Goal: Information Seeking & Learning: Learn about a topic

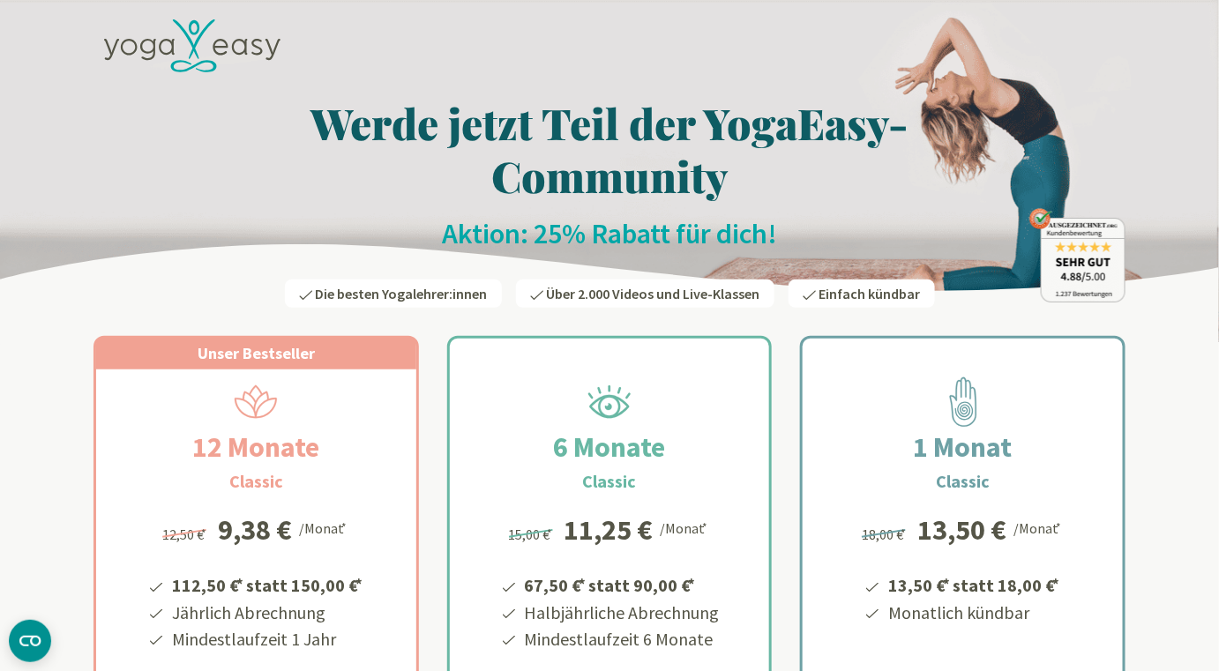
click at [220, 48] on icon at bounding box center [220, 47] width 15 height 17
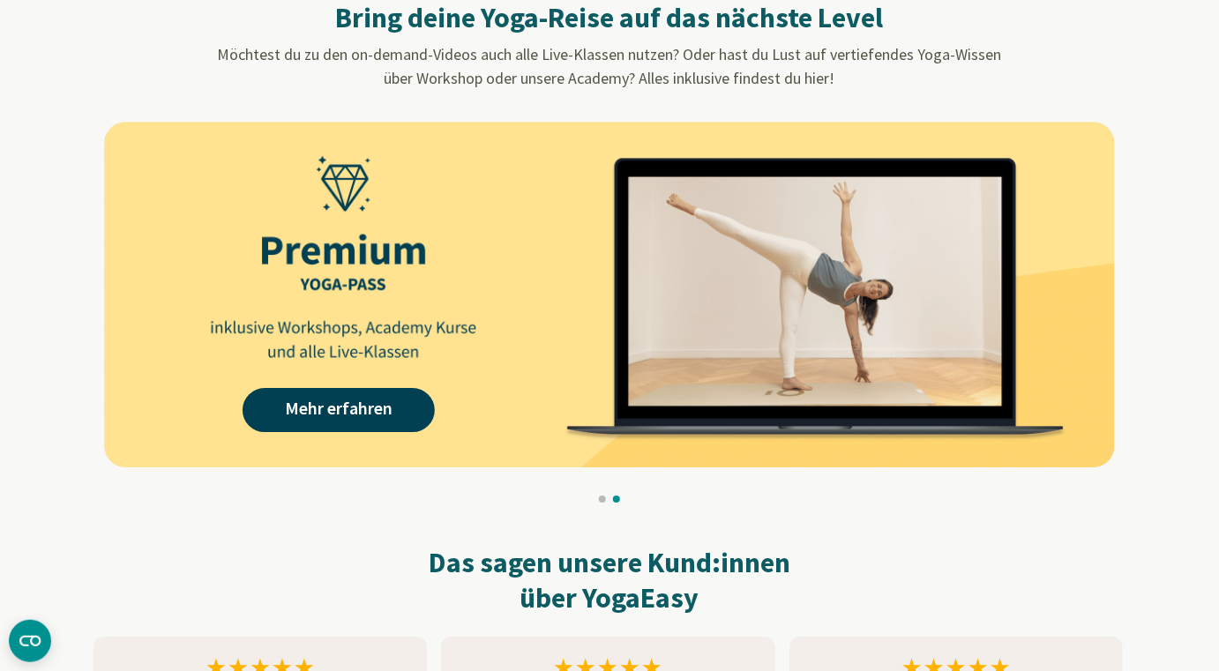
scroll to position [1642, 0]
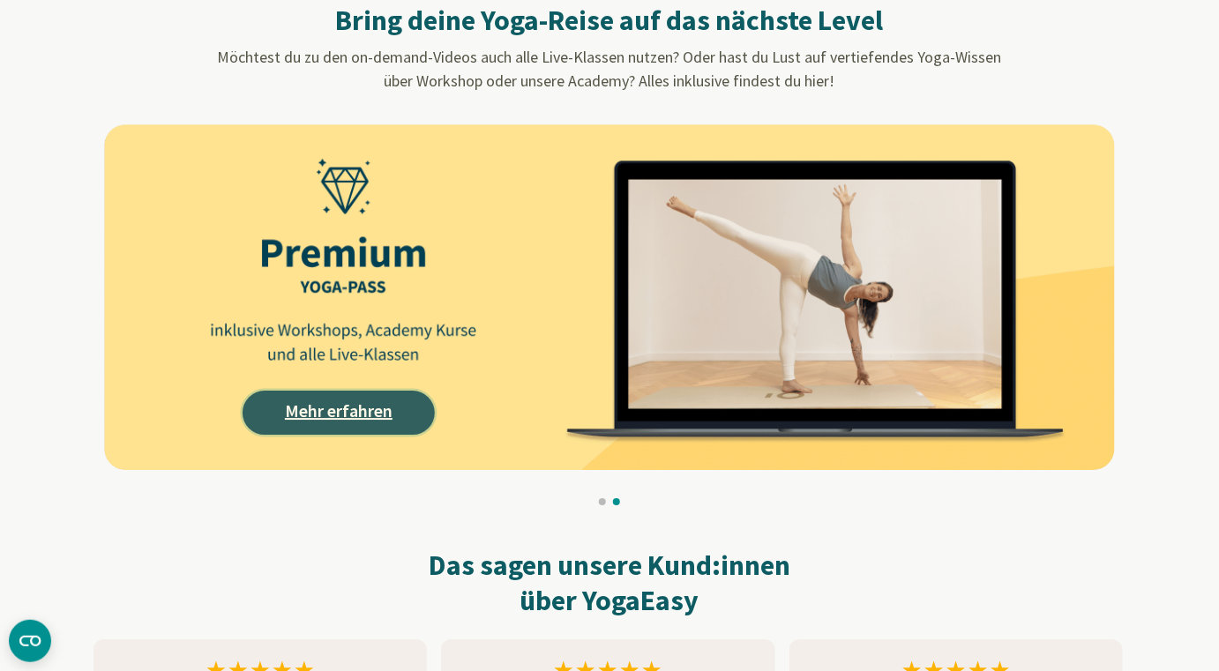
click at [360, 414] on link "Mehr erfahren" at bounding box center [339, 413] width 192 height 44
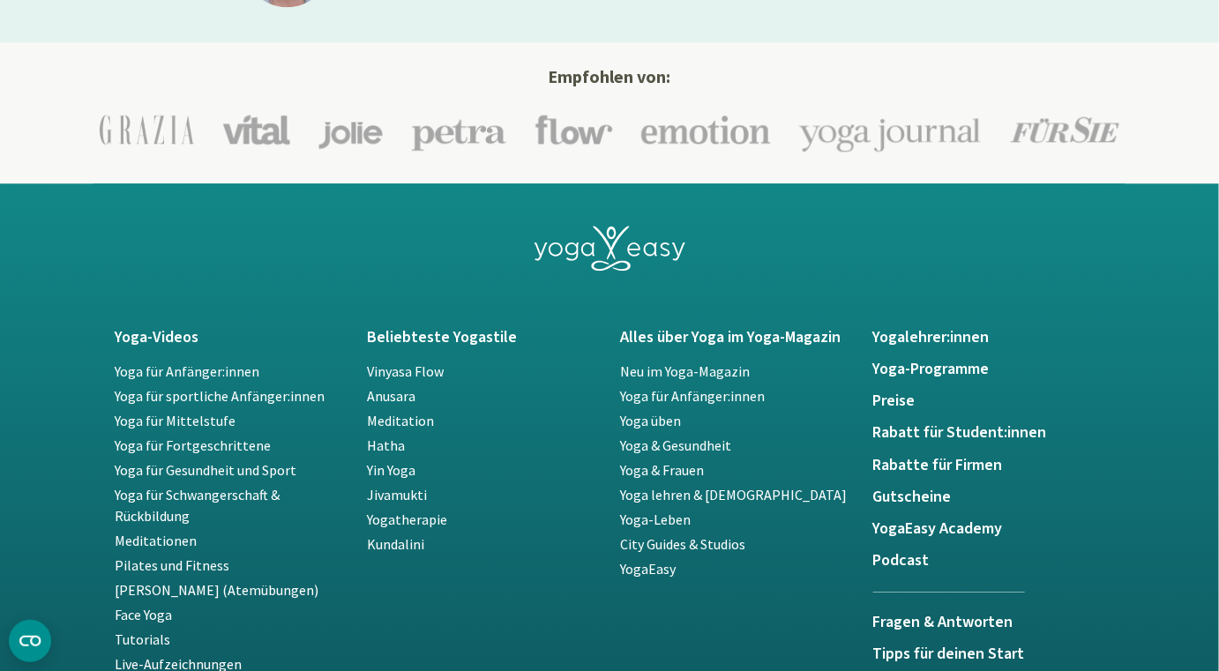
scroll to position [3692, 0]
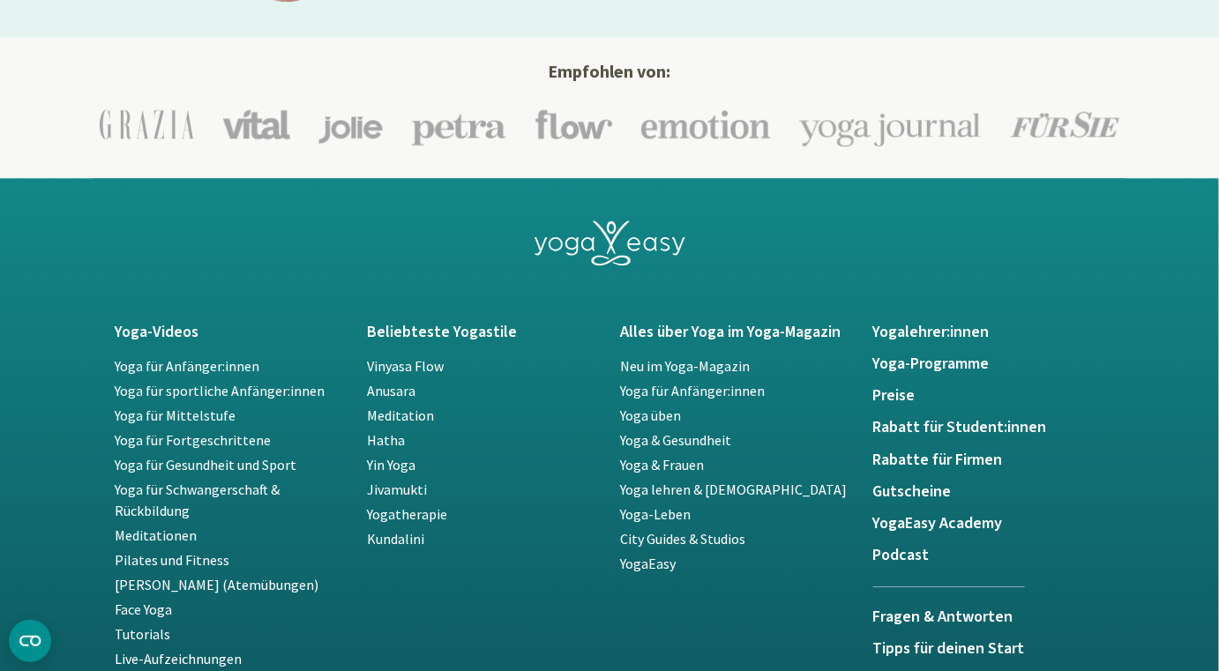
click at [1197, 552] on footer "Yoga-Videos Beliebteste Yogastile Alles über Yoga im Yoga-Magazin Yogalehrer:in…" at bounding box center [609, 606] width 1219 height 857
click at [1189, 579] on footer "Yoga-Videos Beliebteste Yogastile Alles über Yoga im Yoga-Magazin Yogalehrer:in…" at bounding box center [609, 606] width 1219 height 857
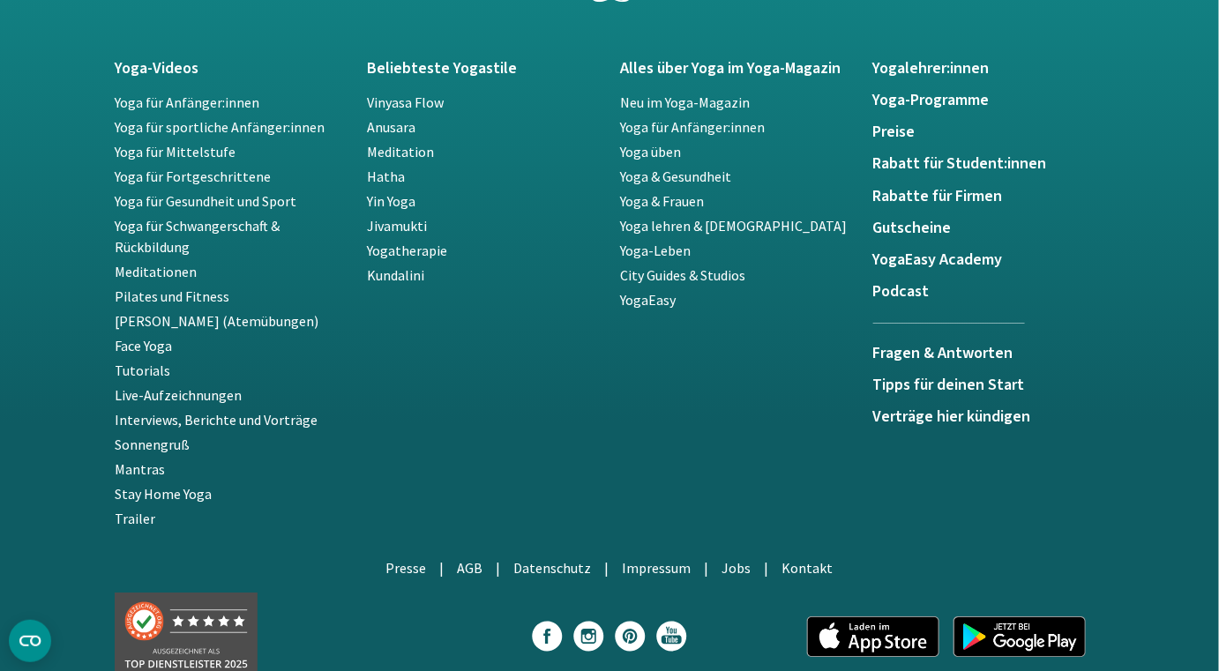
scroll to position [3956, 0]
click at [139, 343] on link "Face Yoga" at bounding box center [143, 345] width 57 height 18
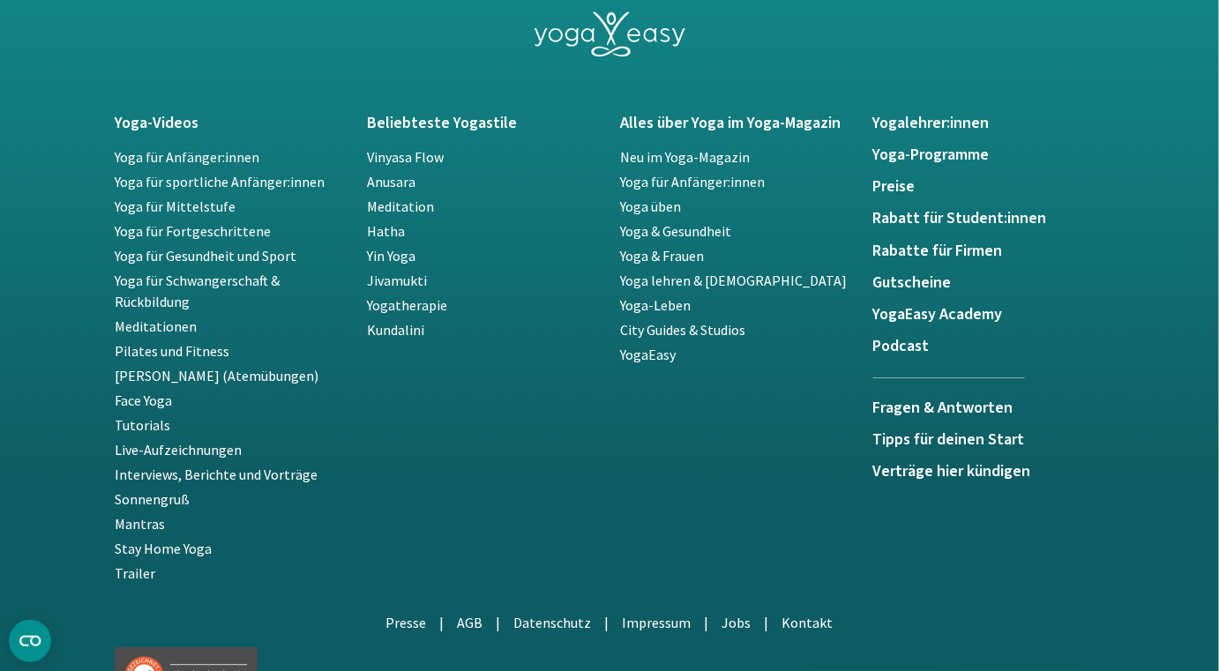
scroll to position [3900, 0]
click at [148, 431] on link "Tutorials" at bounding box center [143, 426] width 56 height 18
